Goal: Information Seeking & Learning: Find specific fact

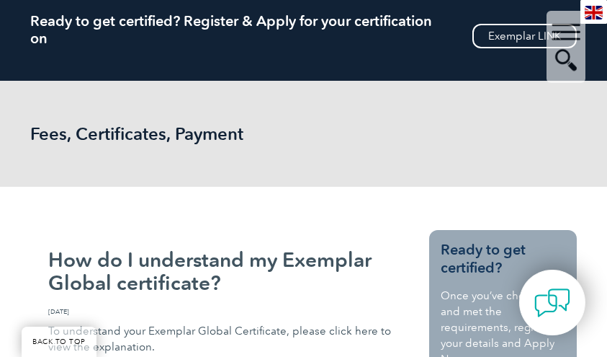
scroll to position [115, 0]
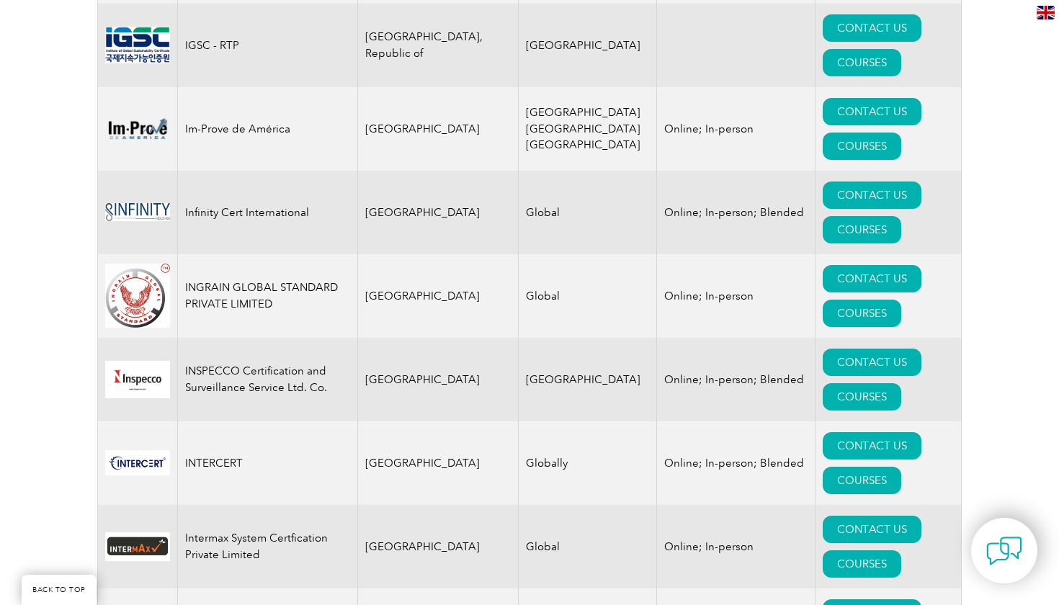
scroll to position [10373, 0]
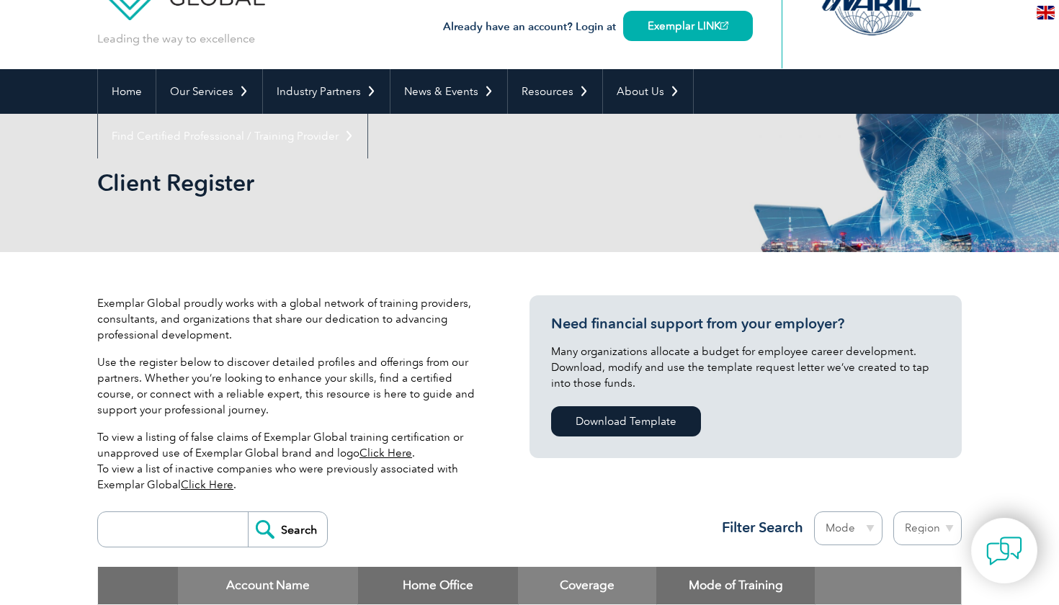
scroll to position [58, 0]
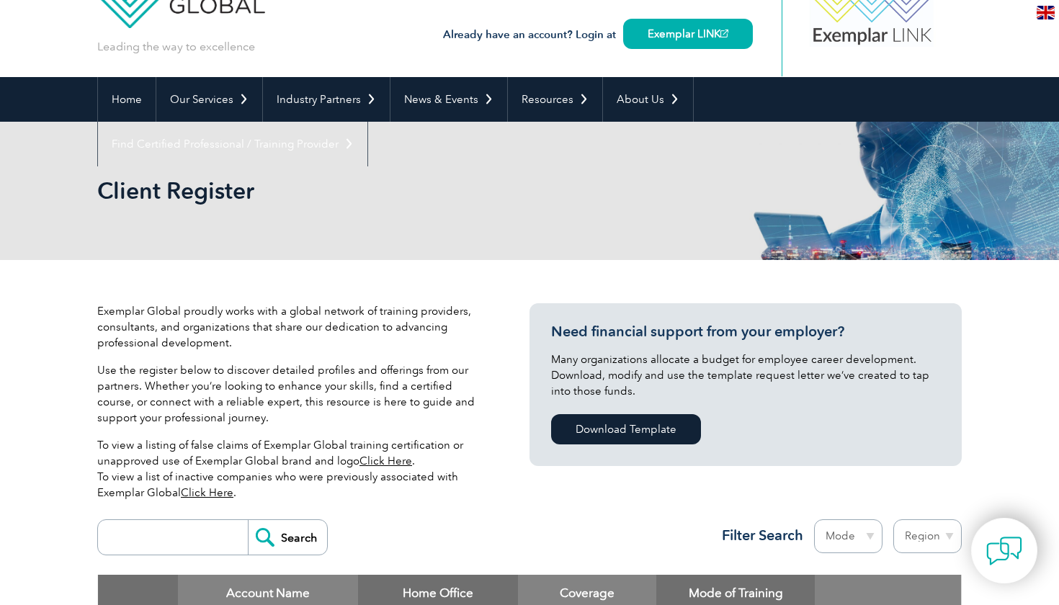
click at [161, 356] on input "search" at bounding box center [176, 537] width 143 height 35
type input "bureau veritas"
click at [288, 356] on input "Search" at bounding box center [287, 537] width 79 height 35
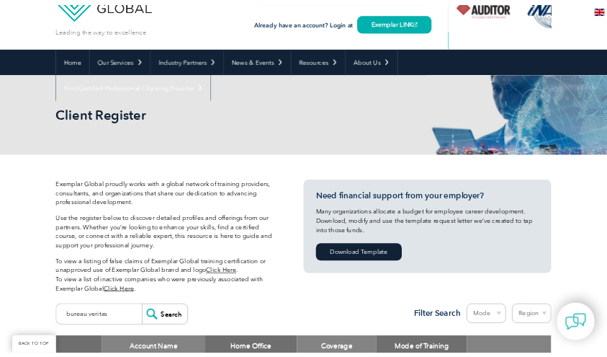
scroll to position [502, 0]
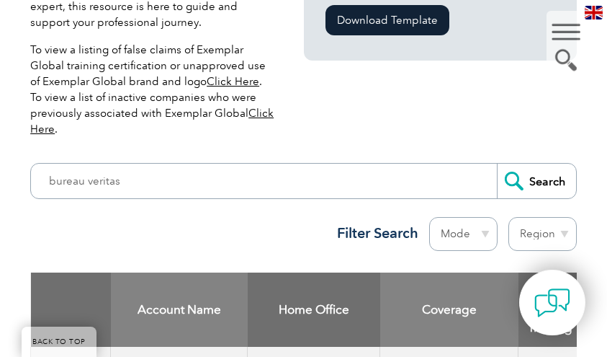
click at [277, 294] on th "Home Office" at bounding box center [314, 309] width 133 height 74
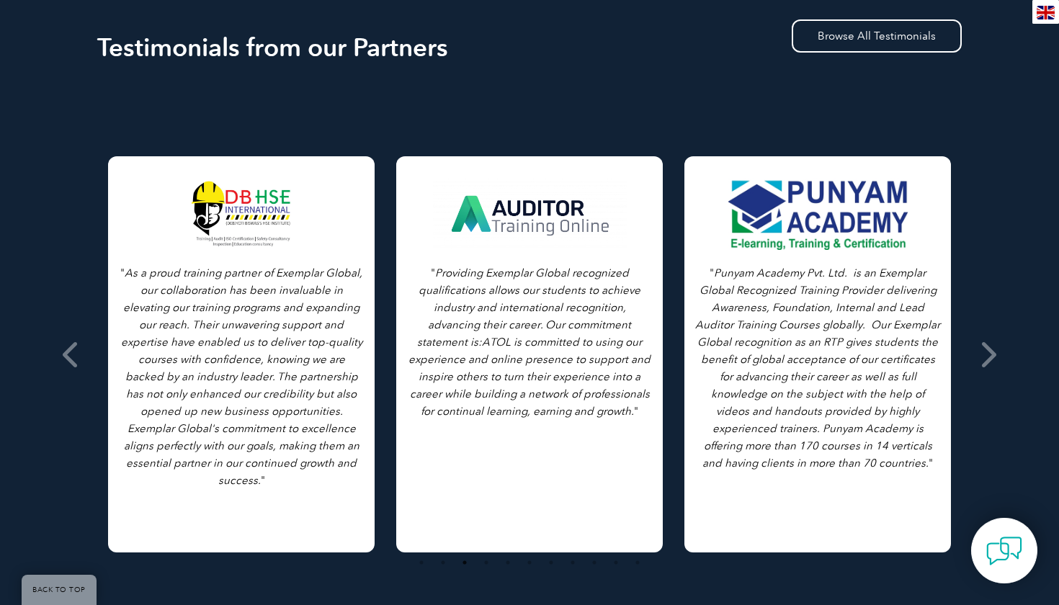
scroll to position [758, 0]
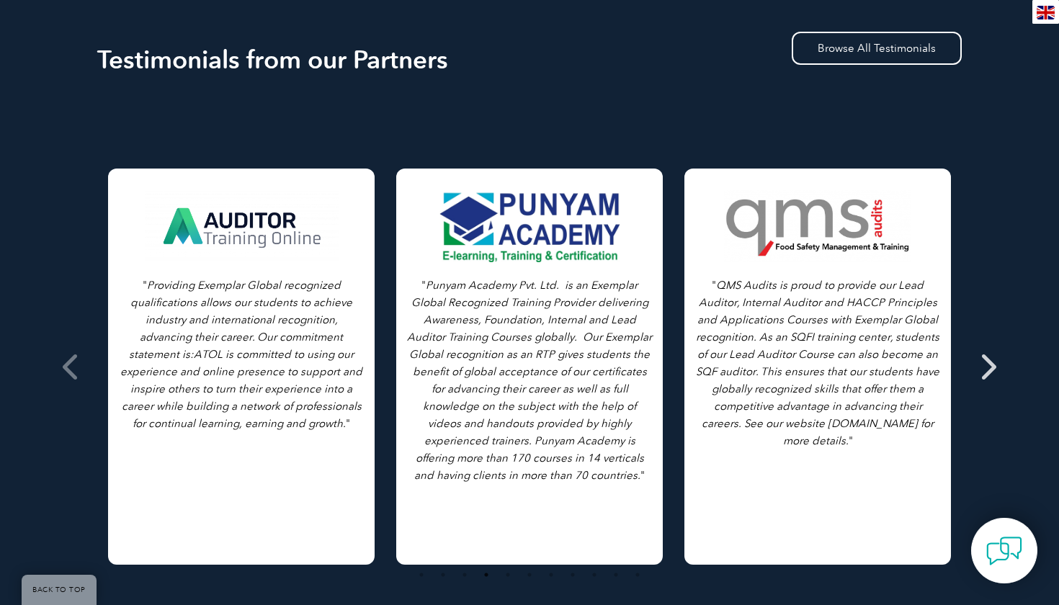
click at [990, 367] on icon at bounding box center [988, 367] width 18 height 0
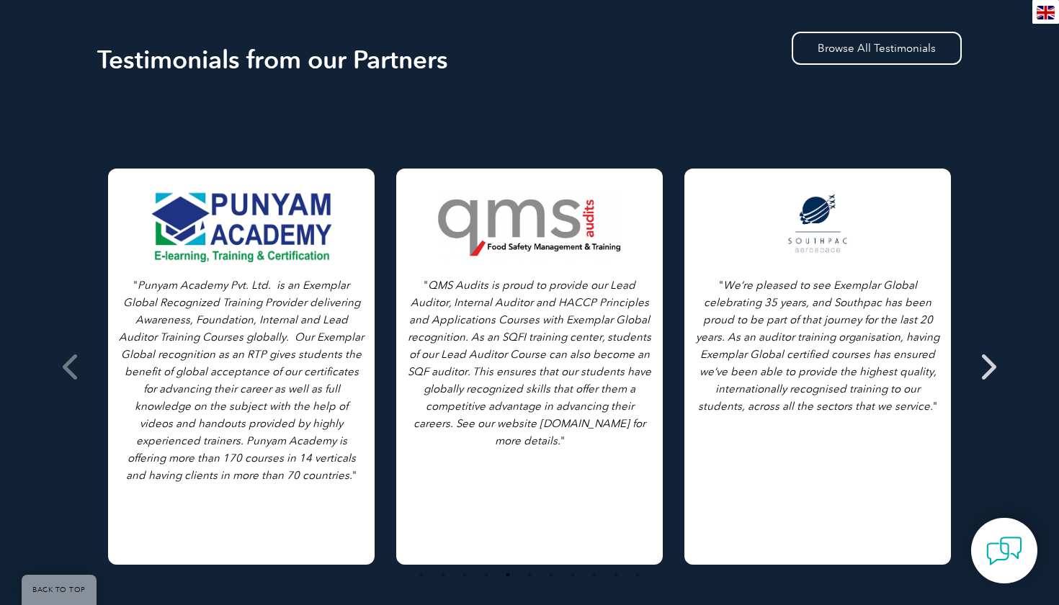
click at [990, 367] on icon at bounding box center [988, 367] width 18 height 0
